Goal: Task Accomplishment & Management: Manage account settings

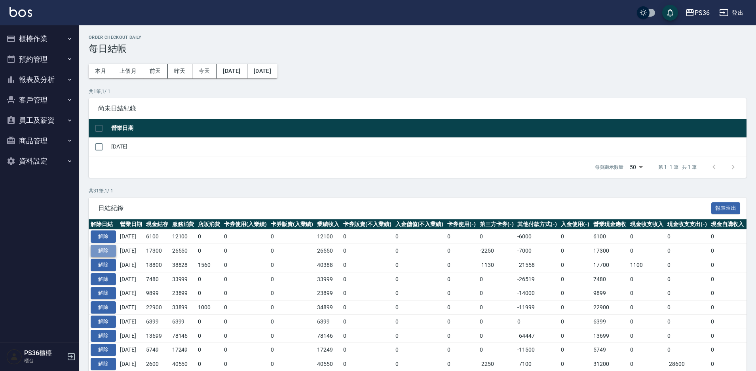
click at [97, 251] on button "解除" at bounding box center [103, 251] width 25 height 12
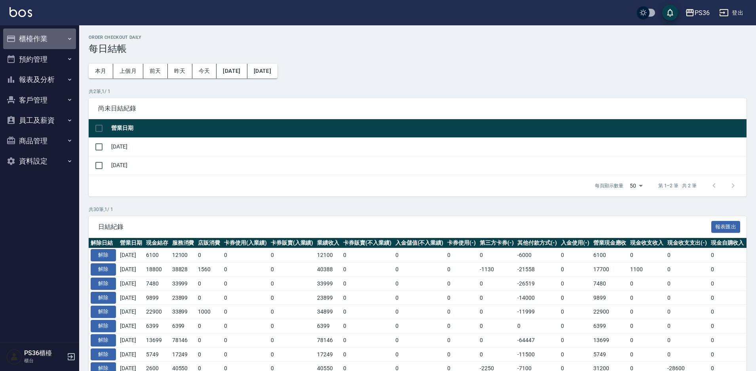
click at [46, 44] on button "櫃檯作業" at bounding box center [39, 39] width 73 height 21
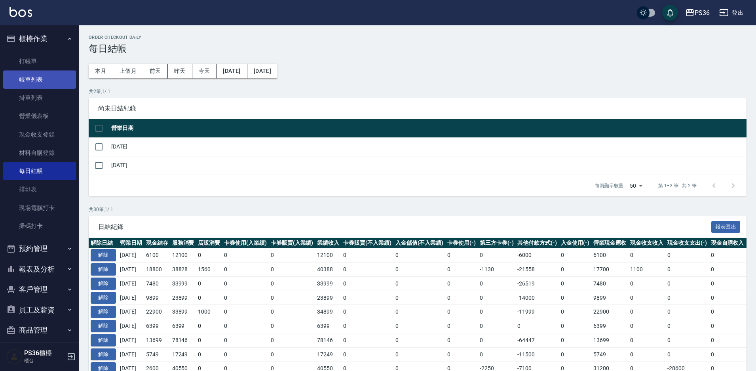
click at [43, 76] on link "帳單列表" at bounding box center [39, 79] width 73 height 18
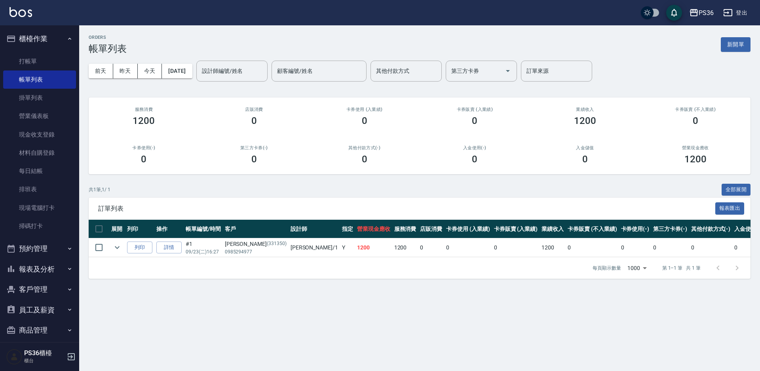
click at [192, 76] on button "[DATE]" at bounding box center [177, 71] width 30 height 15
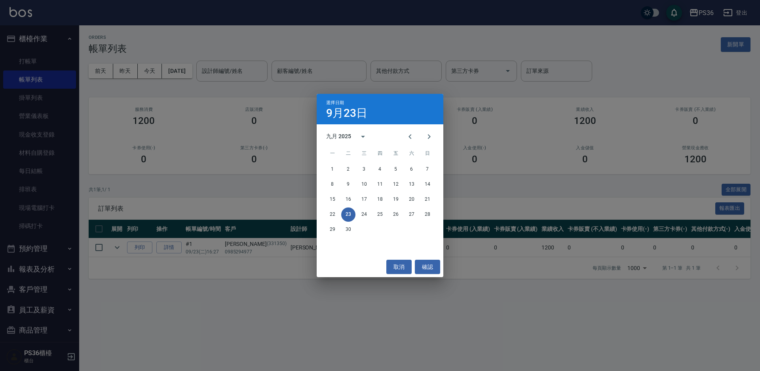
click at [199, 75] on div "選擇日期 9月23日 九月 2025 一 二 三 四 五 六 日 1 2 3 4 5 6 7 8 9 10 11 12 13 14 15 16 17 18 1…" at bounding box center [380, 185] width 760 height 371
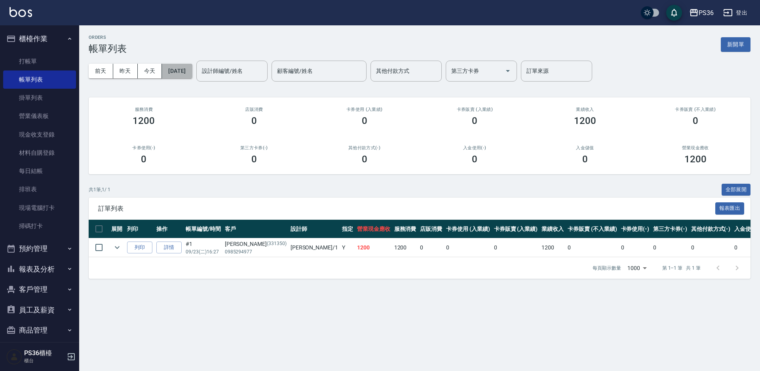
click at [187, 74] on button "[DATE]" at bounding box center [177, 71] width 30 height 15
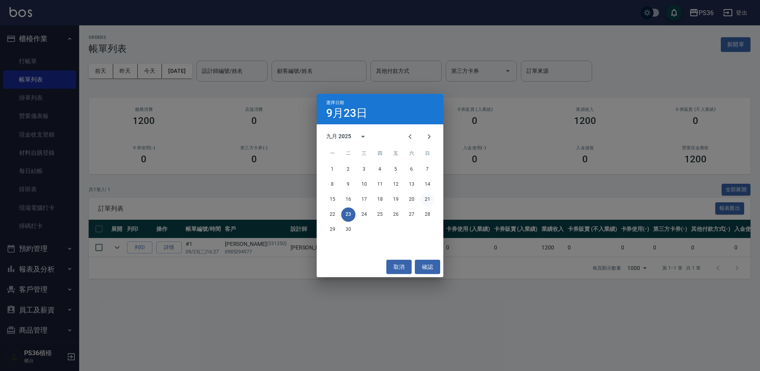
click at [429, 202] on button "21" at bounding box center [428, 199] width 14 height 14
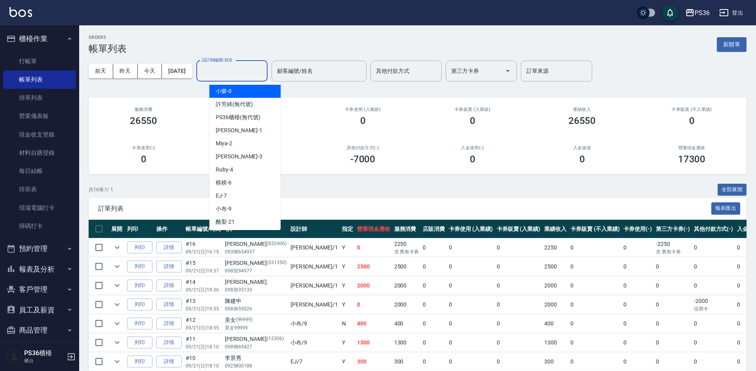
click at [251, 75] on input "設計師編號/姓名" at bounding box center [232, 71] width 64 height 14
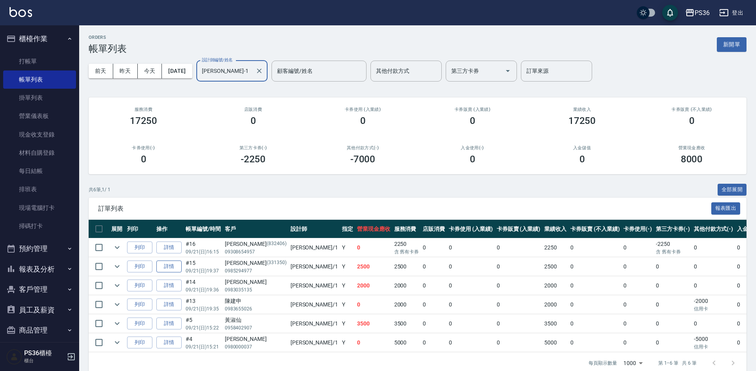
type input "Daniel-1"
click at [171, 263] on link "詳情" at bounding box center [168, 267] width 25 height 12
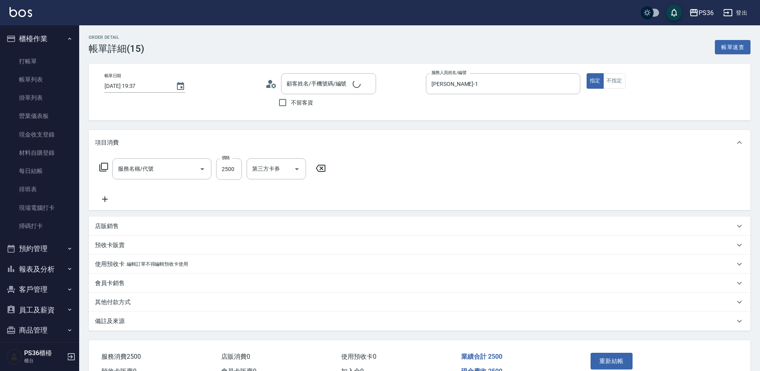
type input "2025/09/21 19:37"
type input "Daniel-1"
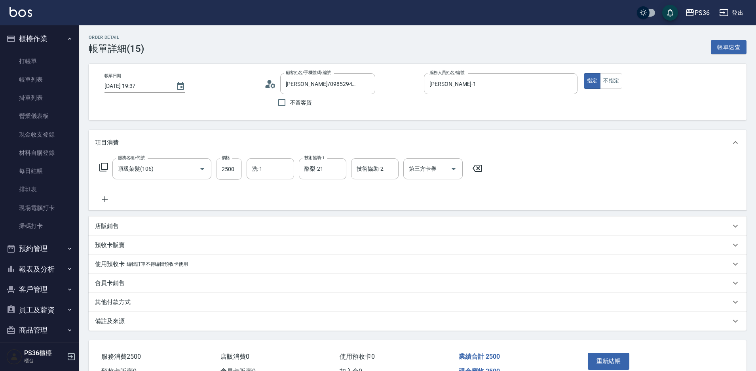
type input "劉瑜恆/0985294977/331350"
type input "頂級染髮(106)"
click at [224, 166] on input "2500" at bounding box center [229, 168] width 26 height 21
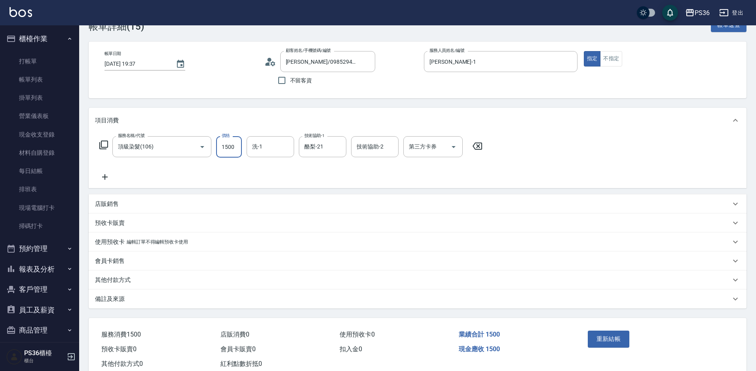
scroll to position [45, 0]
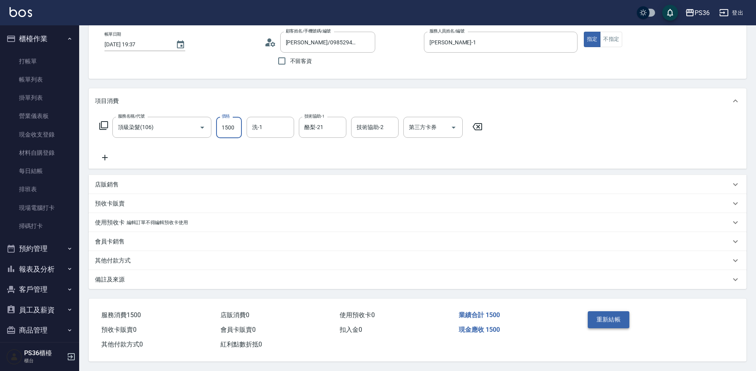
type input "1500"
click at [605, 320] on button "重新結帳" at bounding box center [609, 319] width 42 height 17
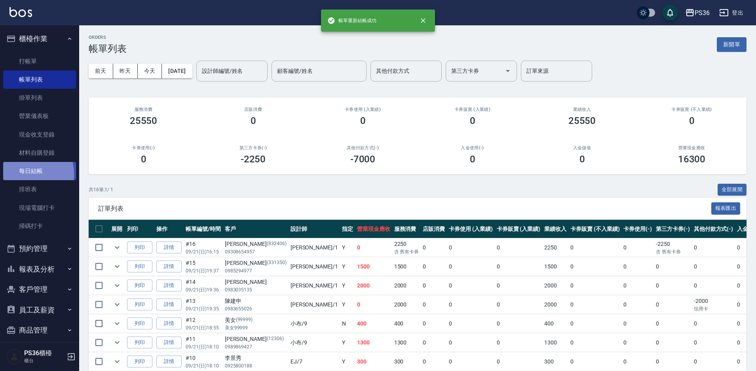
click at [23, 174] on link "每日結帳" at bounding box center [39, 171] width 73 height 18
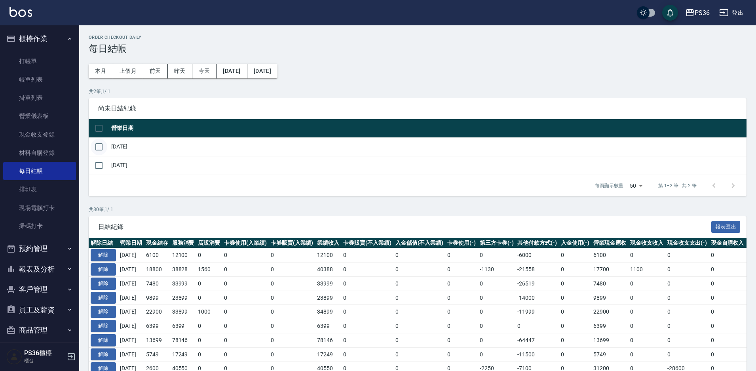
click at [104, 147] on input "checkbox" at bounding box center [99, 147] width 17 height 17
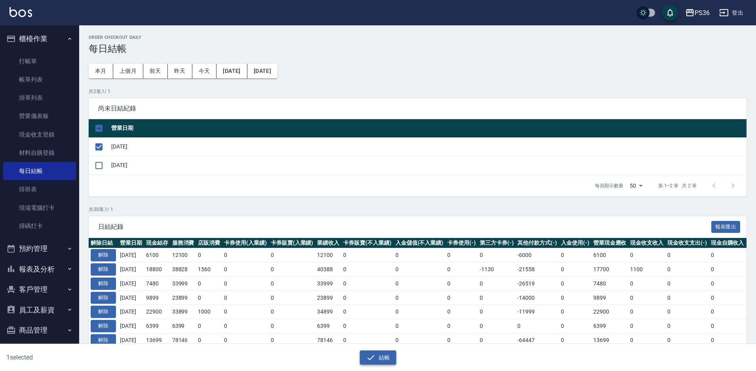
click at [376, 358] on button "結帳" at bounding box center [378, 357] width 37 height 15
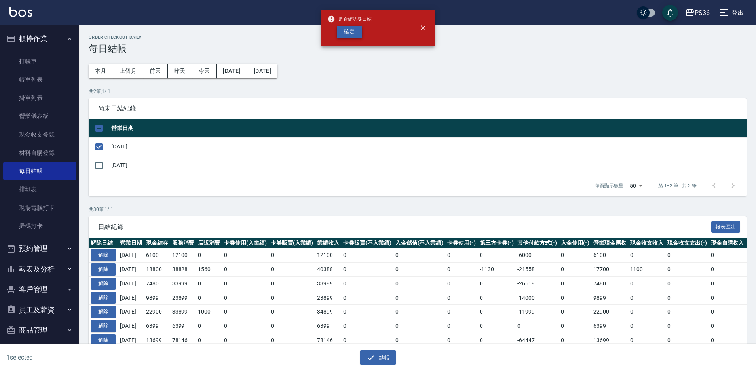
click at [345, 26] on button "確定" at bounding box center [349, 32] width 25 height 12
checkbox input "false"
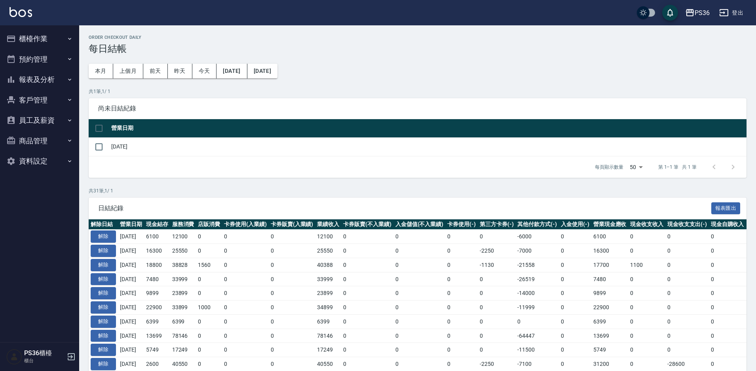
click at [22, 82] on button "報表及分析" at bounding box center [39, 79] width 73 height 21
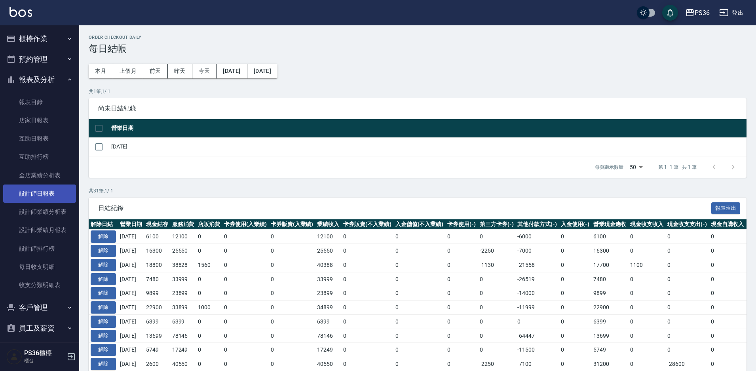
click at [19, 199] on link "設計師日報表" at bounding box center [39, 194] width 73 height 18
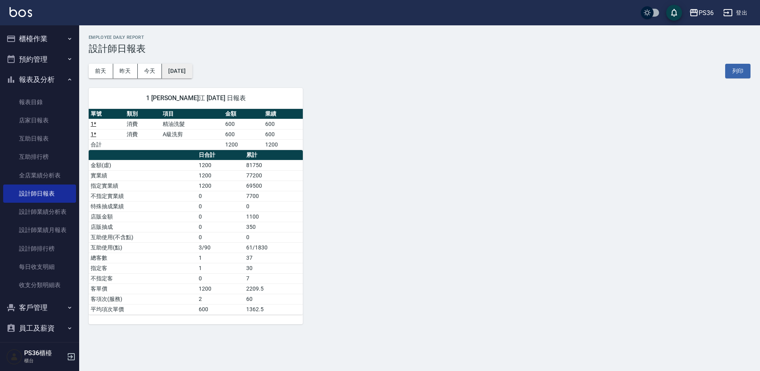
click at [192, 75] on button "[DATE]" at bounding box center [177, 71] width 30 height 15
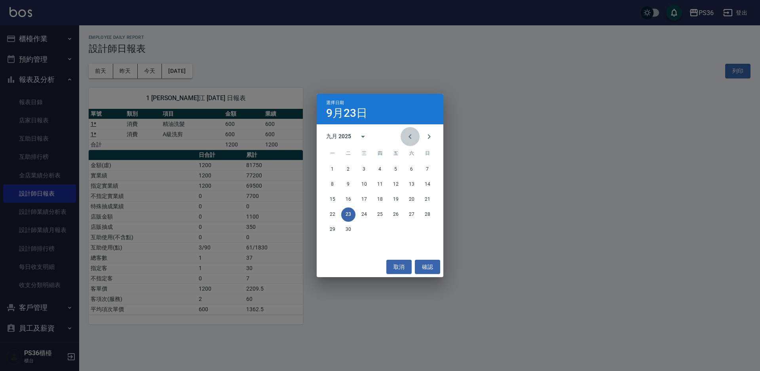
click at [408, 130] on button "Previous month" at bounding box center [410, 136] width 19 height 19
click at [413, 213] on button "23" at bounding box center [412, 214] width 14 height 14
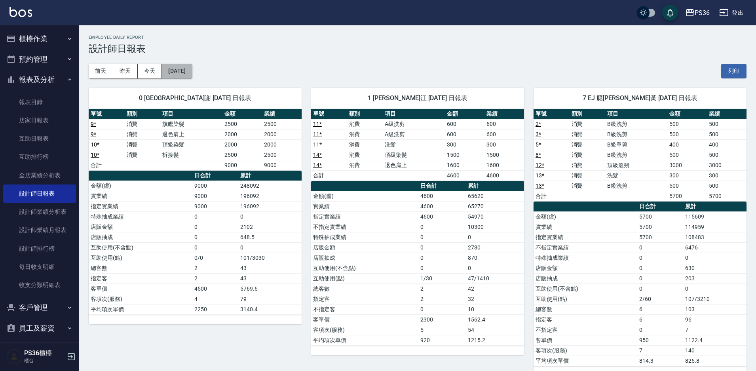
click at [192, 69] on button "[DATE]" at bounding box center [177, 71] width 30 height 15
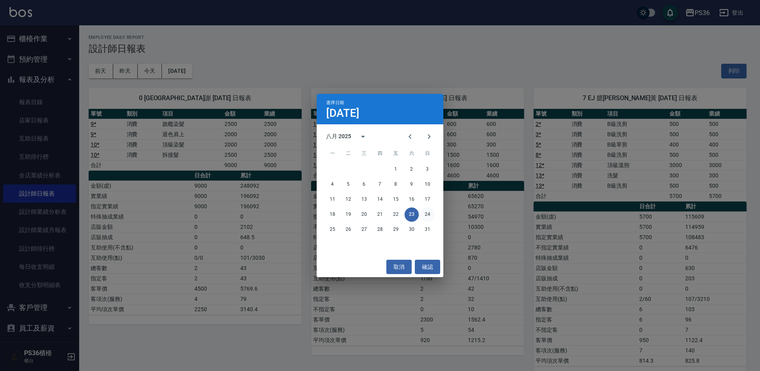
click at [422, 212] on button "24" at bounding box center [428, 214] width 14 height 14
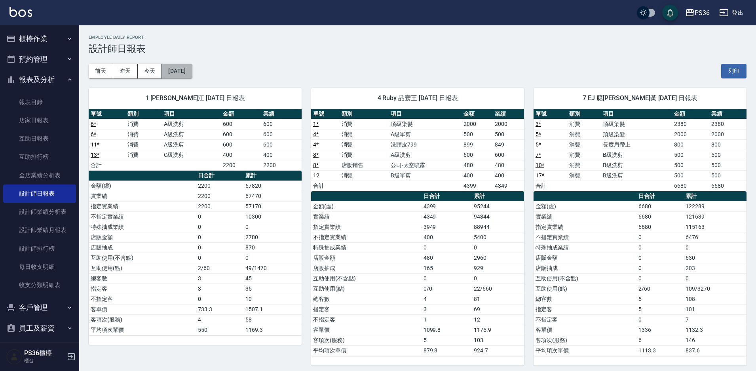
click at [188, 68] on button "[DATE]" at bounding box center [177, 71] width 30 height 15
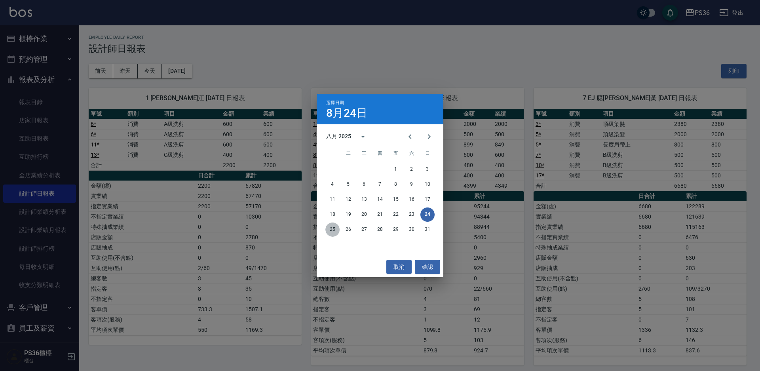
click at [337, 226] on button "25" at bounding box center [332, 230] width 14 height 14
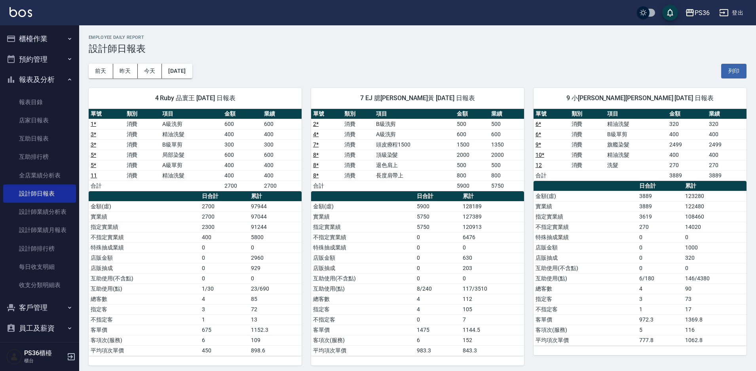
click at [201, 82] on div "4 Ruby 品寰王 08/25/2025 日報表 單號 類別 項目 金額 業績 1 * 消費 A級洗剪 600 600 3 * 消費 精油洗髮 400 40…" at bounding box center [190, 221] width 223 height 287
click at [192, 74] on button "[DATE]" at bounding box center [177, 71] width 30 height 15
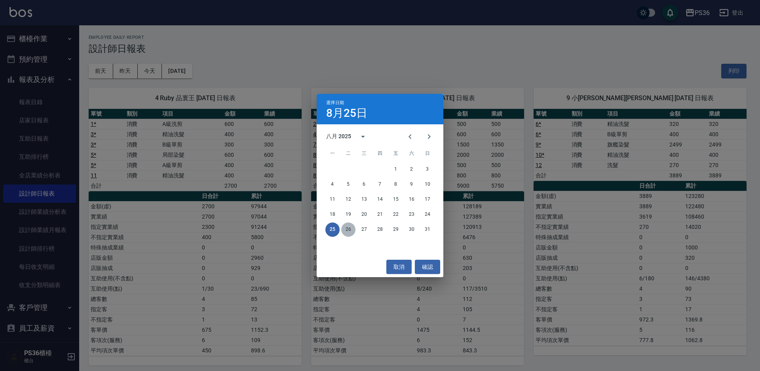
click at [346, 225] on button "26" at bounding box center [348, 230] width 14 height 14
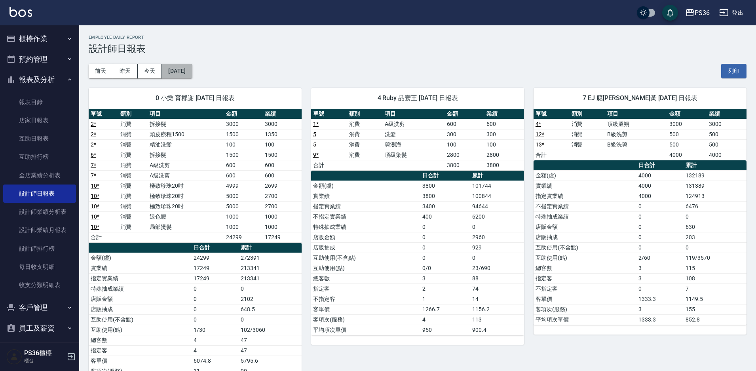
click at [192, 73] on button "[DATE]" at bounding box center [177, 71] width 30 height 15
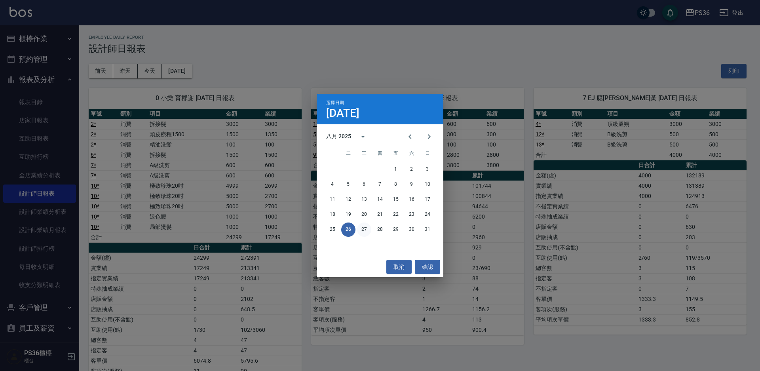
click at [362, 227] on button "27" at bounding box center [364, 230] width 14 height 14
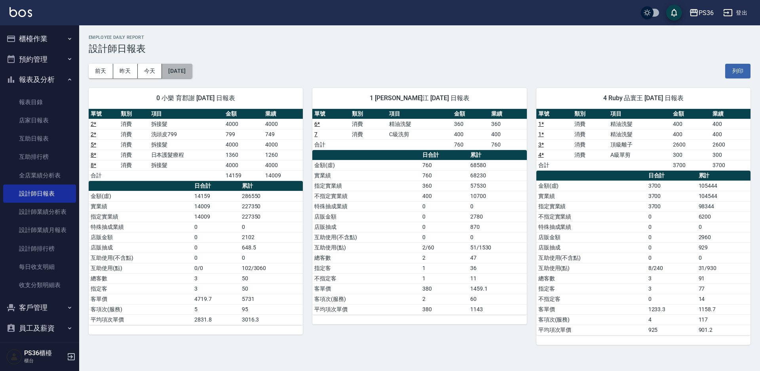
click at [177, 70] on button "[DATE]" at bounding box center [177, 71] width 30 height 15
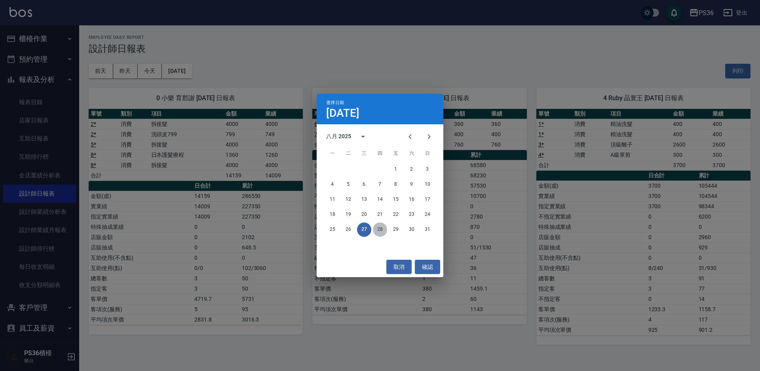
click at [374, 226] on button "28" at bounding box center [380, 230] width 14 height 14
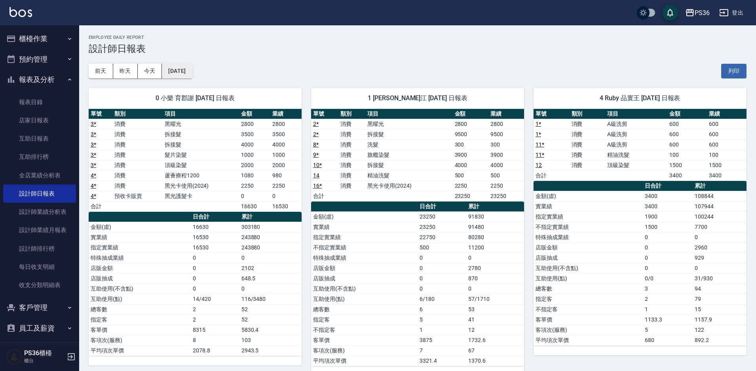
click at [183, 70] on button "[DATE]" at bounding box center [177, 71] width 30 height 15
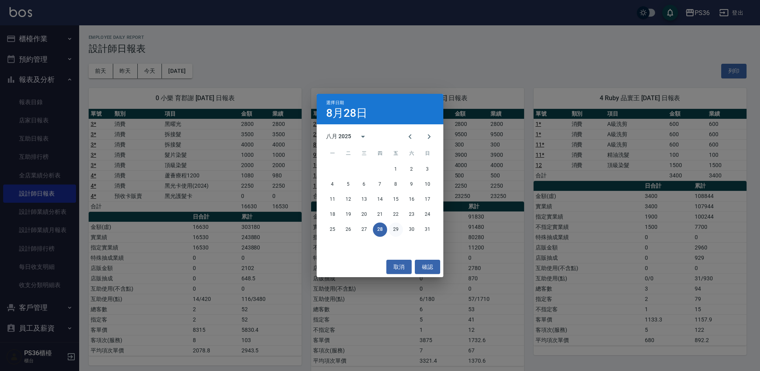
click at [391, 227] on button "29" at bounding box center [396, 230] width 14 height 14
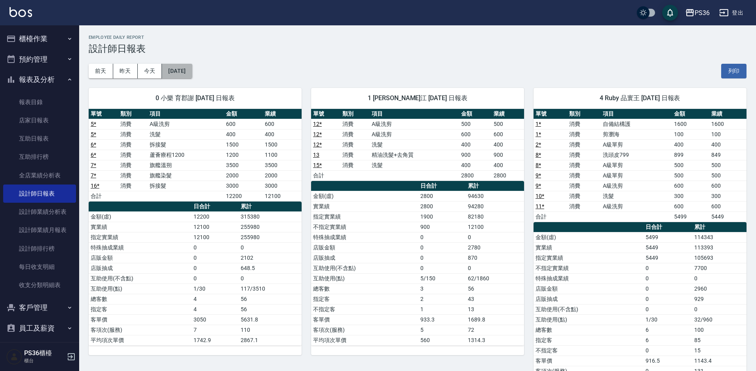
click at [192, 72] on button "[DATE]" at bounding box center [177, 71] width 30 height 15
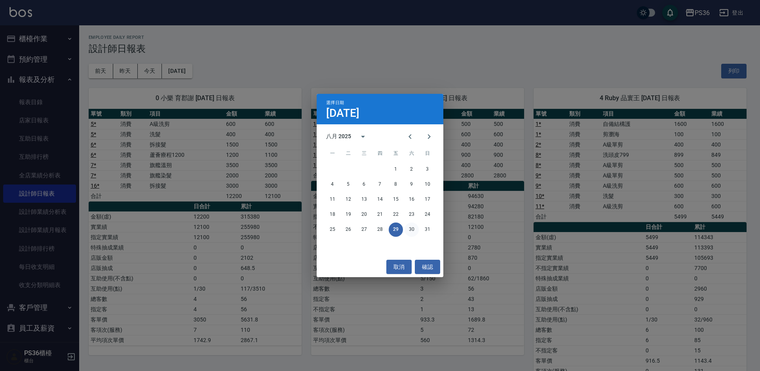
click at [405, 230] on button "30" at bounding box center [412, 230] width 14 height 14
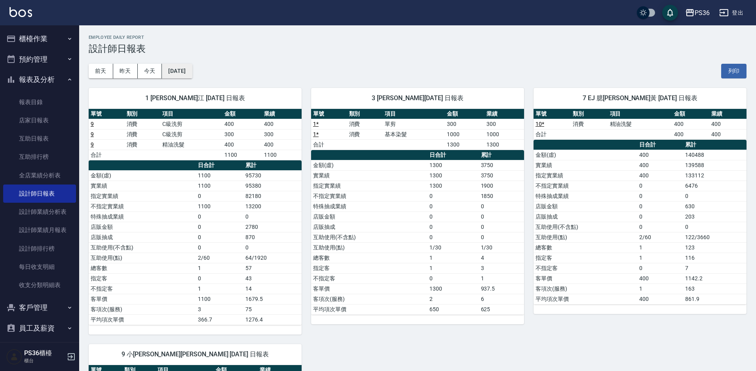
click at [191, 73] on button "[DATE]" at bounding box center [177, 71] width 30 height 15
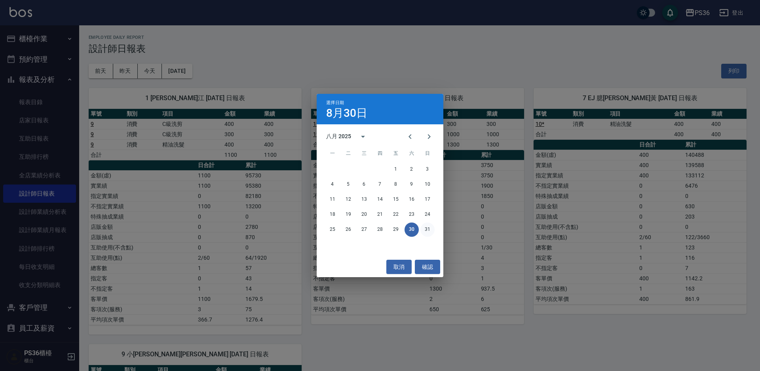
click at [429, 228] on button "31" at bounding box center [428, 230] width 14 height 14
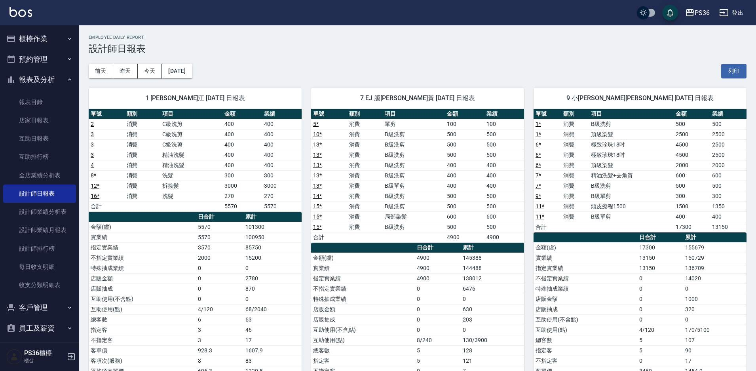
click at [58, 42] on button "櫃檯作業" at bounding box center [39, 39] width 73 height 21
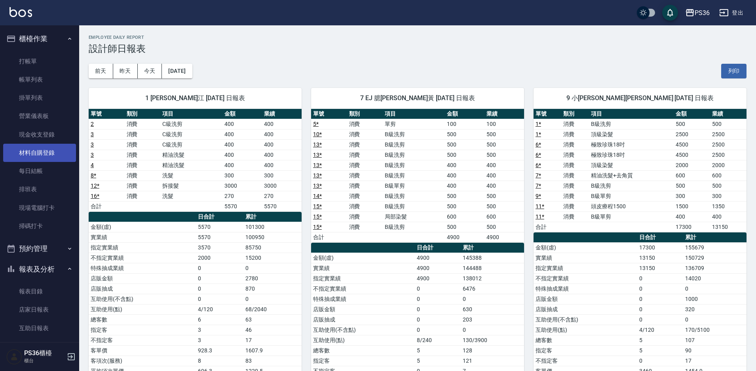
click at [46, 147] on link "材料自購登錄" at bounding box center [39, 153] width 73 height 18
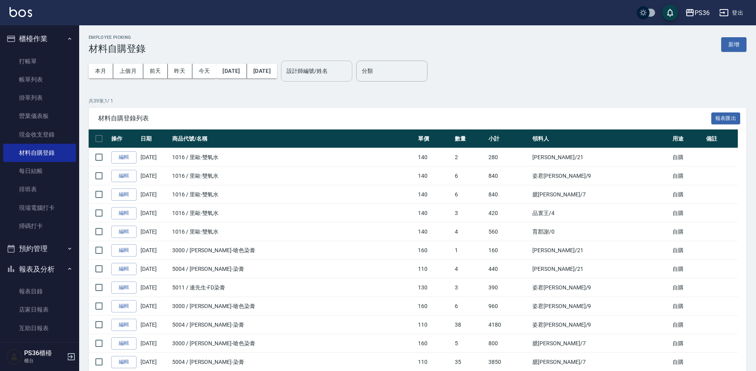
click at [349, 76] on input "設計師編號/姓名" at bounding box center [317, 71] width 64 height 14
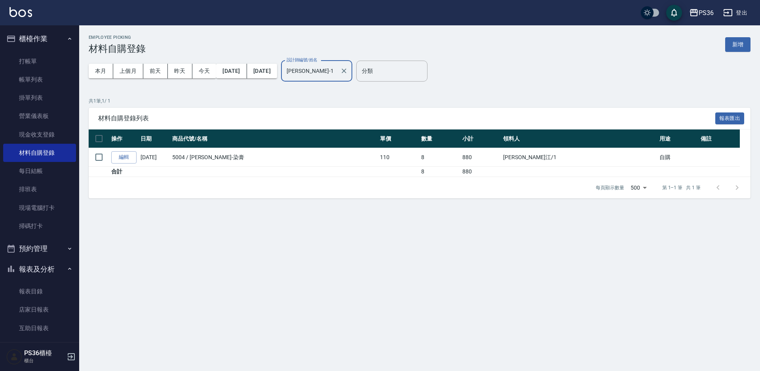
type input "Daniel-1"
click at [396, 91] on div "Employee Picking 材料自購登錄 新增 本月 上個月 前天 昨天 今天 2025/09/01 2025/09/23 設計師編號/姓名 Danie…" at bounding box center [419, 116] width 681 height 183
drag, startPoint x: 301, startPoint y: 129, endPoint x: 14, endPoint y: 55, distance: 295.7
click at [14, 55] on link "打帳單" at bounding box center [39, 61] width 73 height 18
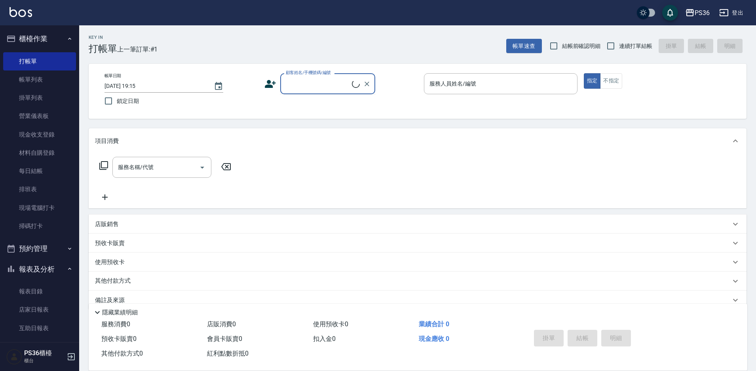
click at [309, 85] on input "顧客姓名/手機號碼/編號" at bounding box center [318, 84] width 68 height 14
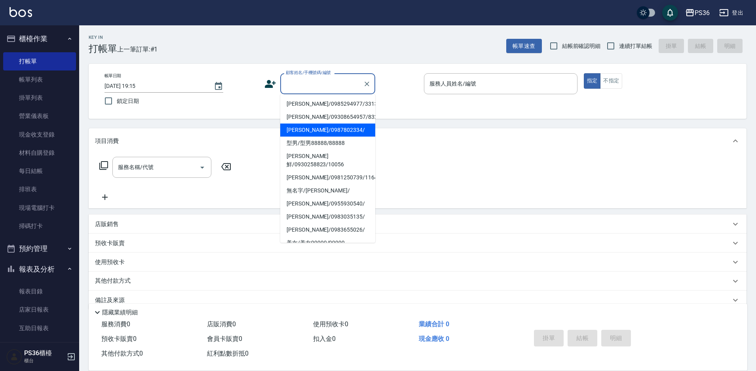
click at [317, 127] on li "李家人/0987802334/" at bounding box center [327, 130] width 95 height 13
type input "李家人/0987802334/"
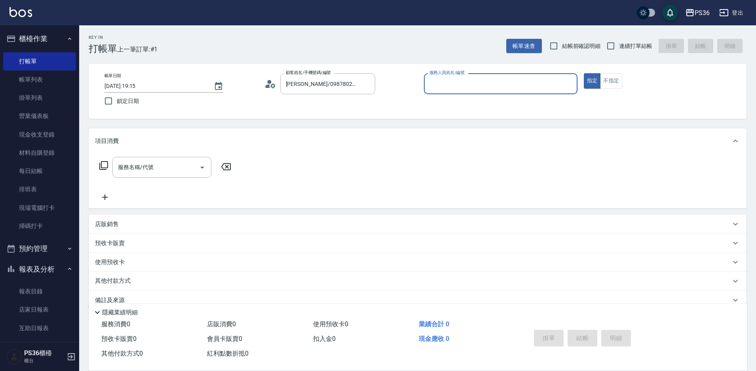
type input "小布-9"
click at [146, 162] on input "服務名稱/代號" at bounding box center [156, 167] width 80 height 14
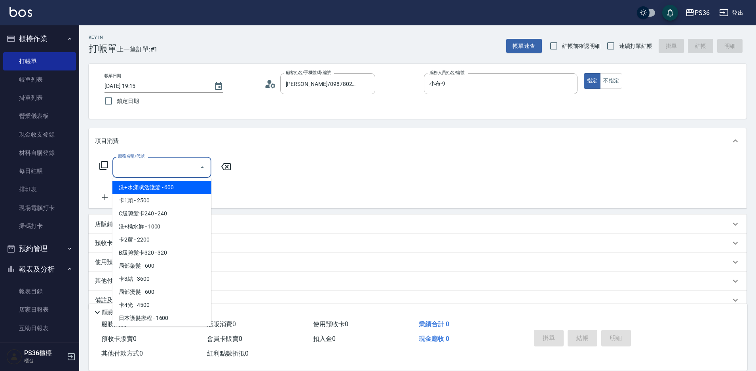
click at [144, 168] on input "服務名稱/代號" at bounding box center [156, 167] width 80 height 14
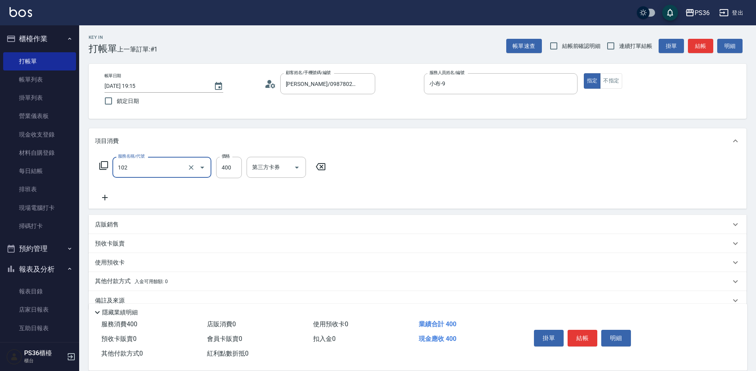
type input "精油洗髮(102)"
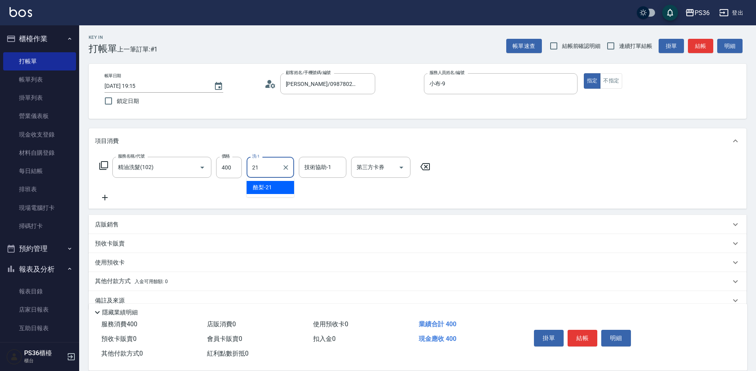
type input "酪梨-21"
click at [103, 203] on div "服務名稱/代號 精油洗髮(102) 服務名稱/代號 價格 400 價格 洗-1 酪梨-21 洗-1 技術協助-1 酪梨-21 技術協助-1 第三方卡券 第三方…" at bounding box center [418, 181] width 658 height 55
click at [103, 199] on icon at bounding box center [105, 198] width 20 height 10
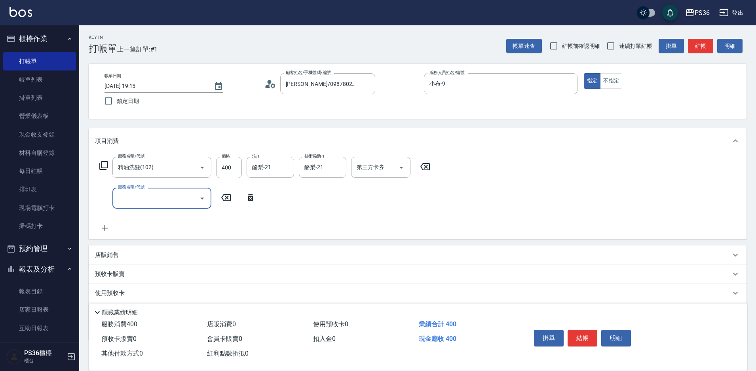
click at [145, 207] on div "服務名稱/代號" at bounding box center [161, 198] width 99 height 21
type input "B級單剪(104)"
click at [105, 228] on icon at bounding box center [105, 229] width 6 height 6
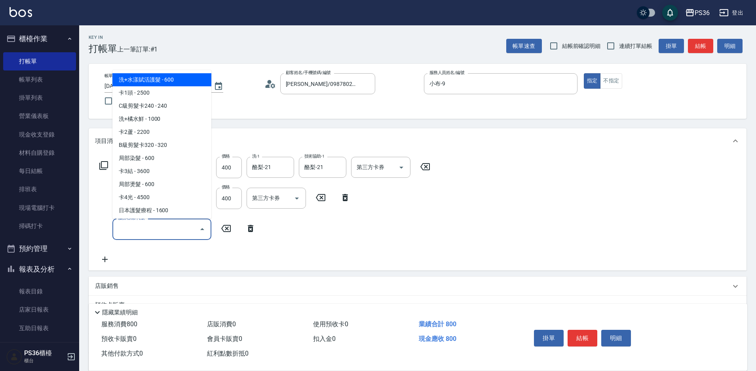
click at [141, 231] on input "服務名稱/代號" at bounding box center [156, 229] width 80 height 14
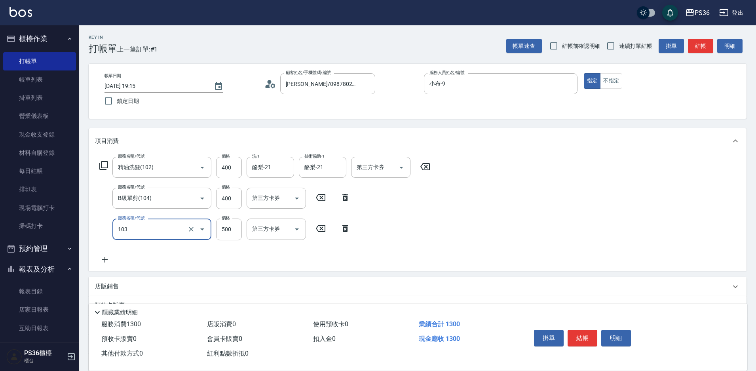
type input "B級洗剪(103)"
click at [487, 238] on div "服務名稱/代號 精油洗髮(102) 服務名稱/代號 價格 400 價格 洗-1 酪梨-21 洗-1 技術協助-1 酪梨-21 技術協助-1 第三方卡券 第三方…" at bounding box center [418, 212] width 658 height 117
click at [580, 334] on button "結帳" at bounding box center [583, 338] width 30 height 17
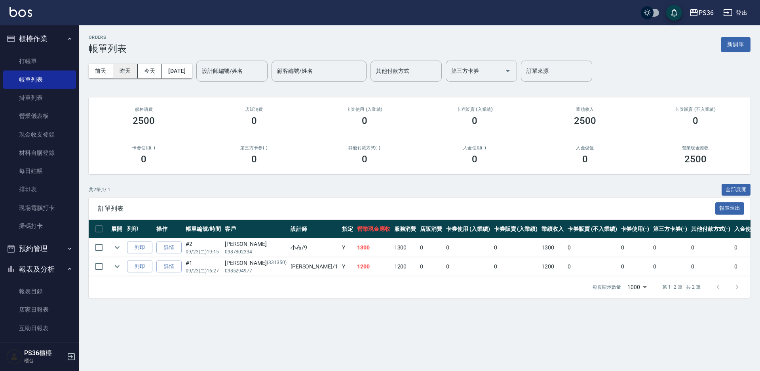
click at [133, 66] on button "昨天" at bounding box center [125, 71] width 25 height 15
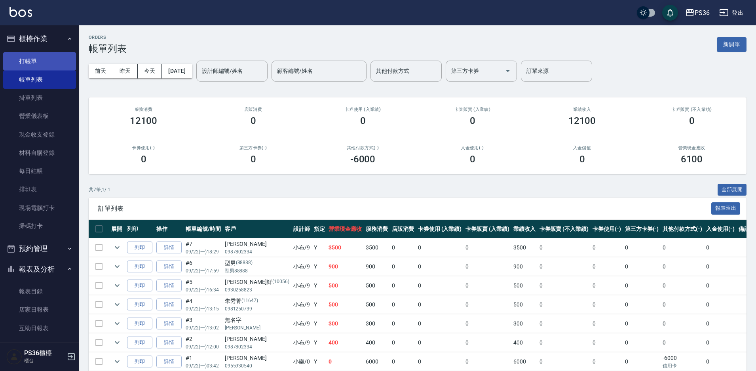
click at [47, 65] on link "打帳單" at bounding box center [39, 61] width 73 height 18
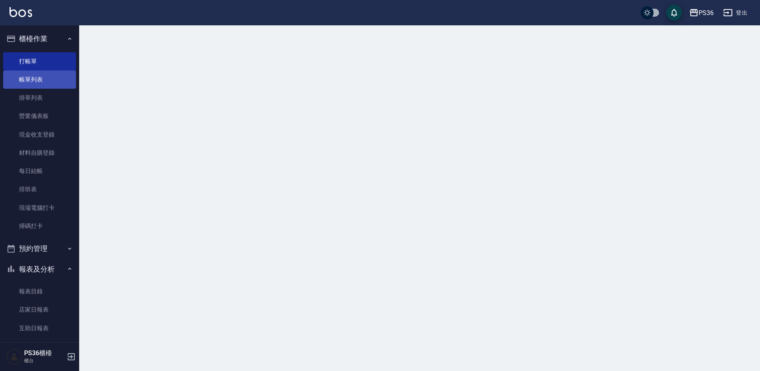
click at [45, 79] on link "帳單列表" at bounding box center [39, 79] width 73 height 18
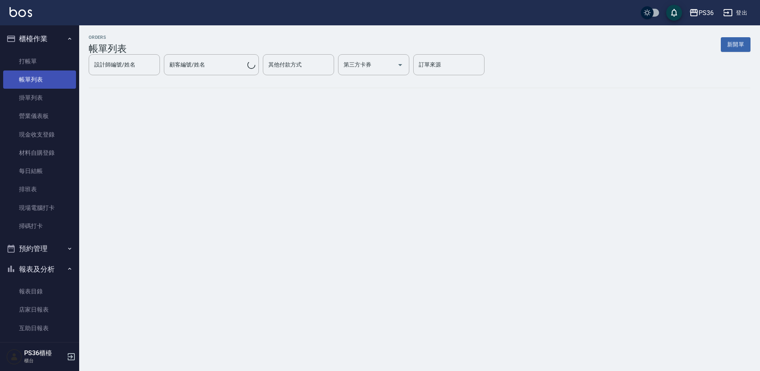
click at [52, 85] on link "帳單列表" at bounding box center [39, 79] width 73 height 18
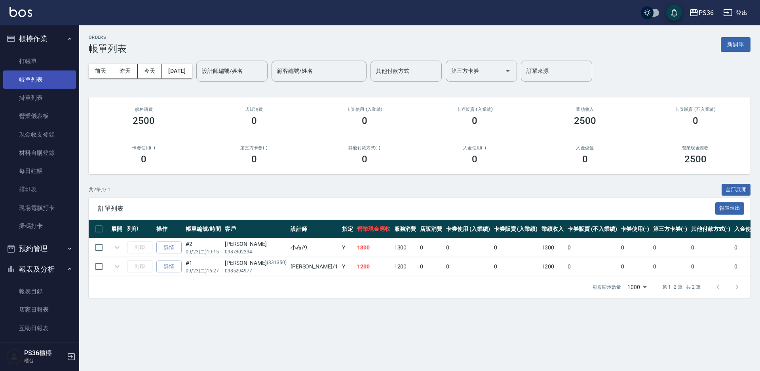
click at [52, 85] on link "帳單列表" at bounding box center [39, 79] width 73 height 18
click at [127, 71] on button "昨天" at bounding box center [125, 71] width 25 height 15
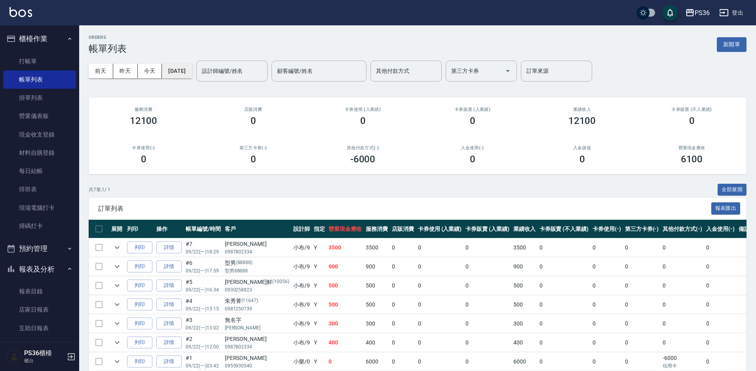
click at [179, 67] on button "[DATE]" at bounding box center [177, 71] width 30 height 15
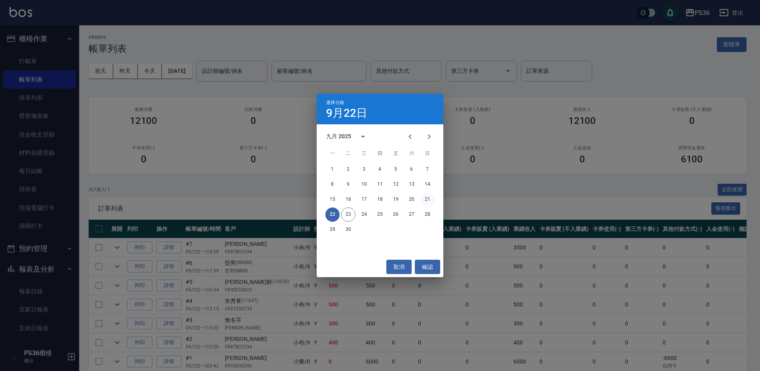
click at [422, 196] on button "21" at bounding box center [428, 199] width 14 height 14
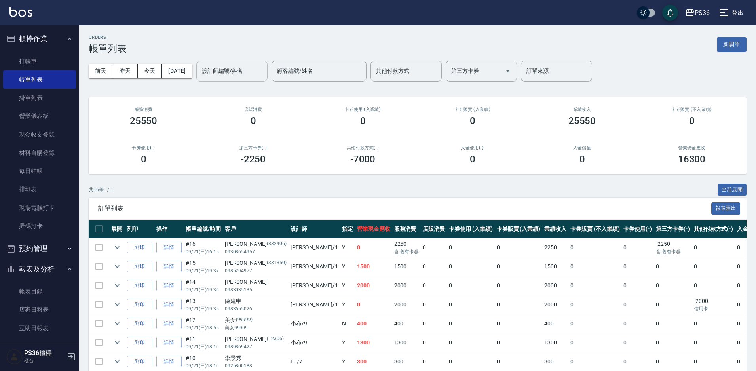
click at [246, 78] on div "設計師編號/姓名" at bounding box center [231, 71] width 71 height 21
click at [343, 94] on div "ORDERS 帳單列表 新開單 前天 昨天 今天 2025/09/21 設計師編號/姓名 設計師編號/姓名 顧客編號/姓名 顧客編號/姓名 其他付款方式 其他…" at bounding box center [417, 299] width 677 height 548
click at [252, 113] on div "店販消費 0" at bounding box center [253, 116] width 110 height 38
drag, startPoint x: 249, startPoint y: 118, endPoint x: 268, endPoint y: 122, distance: 18.5
click at [268, 122] on div "0" at bounding box center [253, 120] width 91 height 11
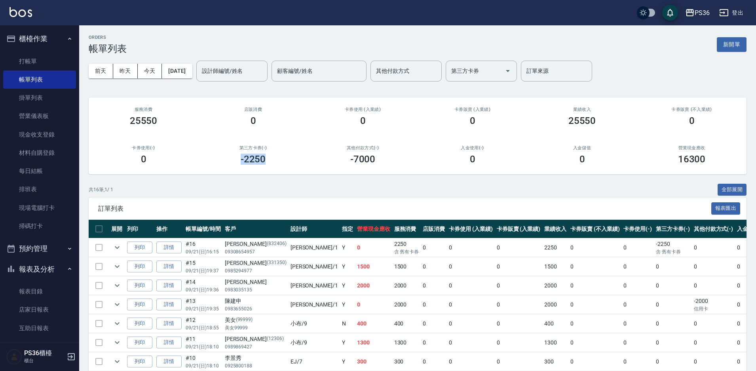
drag, startPoint x: 241, startPoint y: 157, endPoint x: 276, endPoint y: 158, distance: 34.5
click at [276, 158] on div "-2250" at bounding box center [253, 159] width 91 height 11
click at [27, 179] on link "每日結帳" at bounding box center [39, 171] width 73 height 18
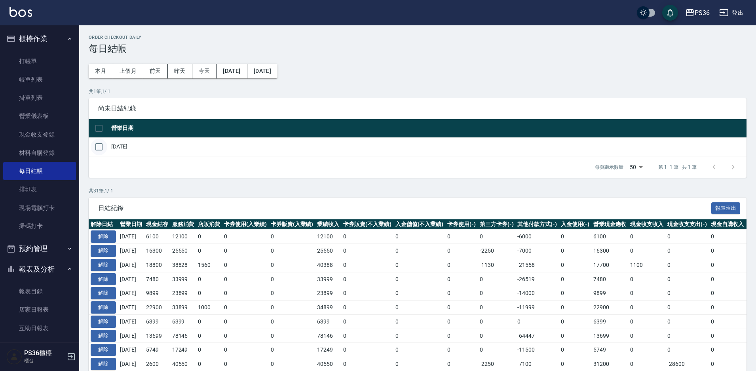
click at [97, 142] on input "checkbox" at bounding box center [99, 147] width 17 height 17
checkbox input "true"
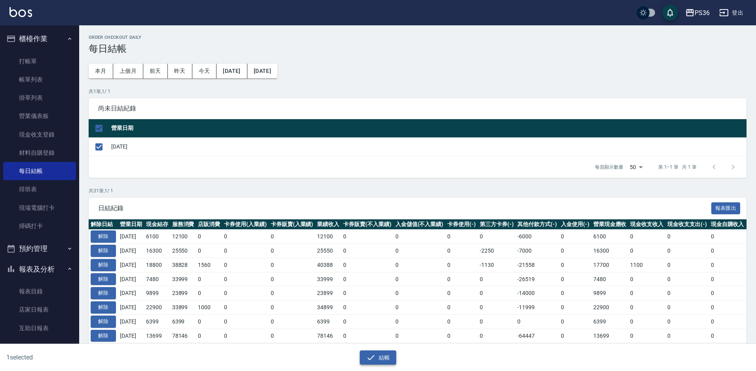
click at [370, 357] on icon "button" at bounding box center [371, 358] width 10 height 10
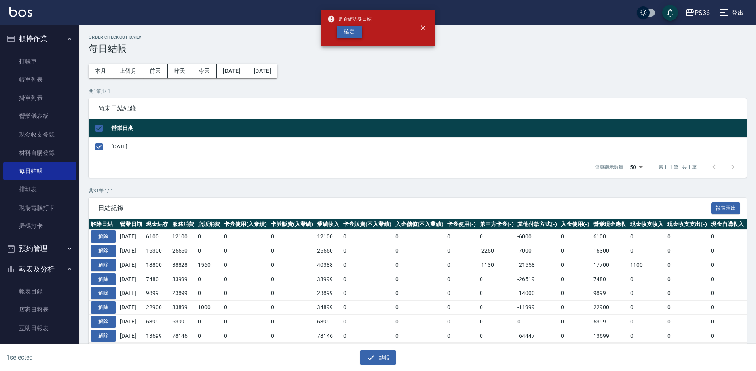
click at [344, 32] on button "確定" at bounding box center [349, 32] width 25 height 12
checkbox input "false"
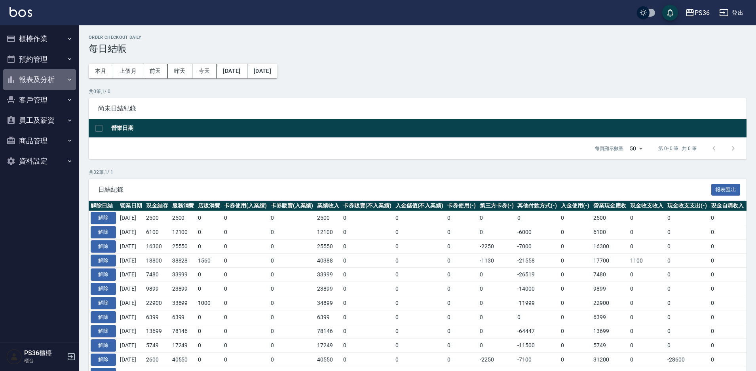
click at [50, 84] on button "報表及分析" at bounding box center [39, 79] width 73 height 21
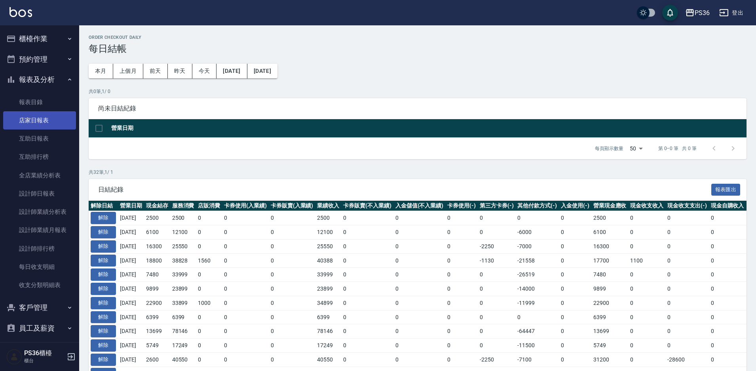
click at [45, 125] on link "店家日報表" at bounding box center [39, 120] width 73 height 18
